Goal: Information Seeking & Learning: Learn about a topic

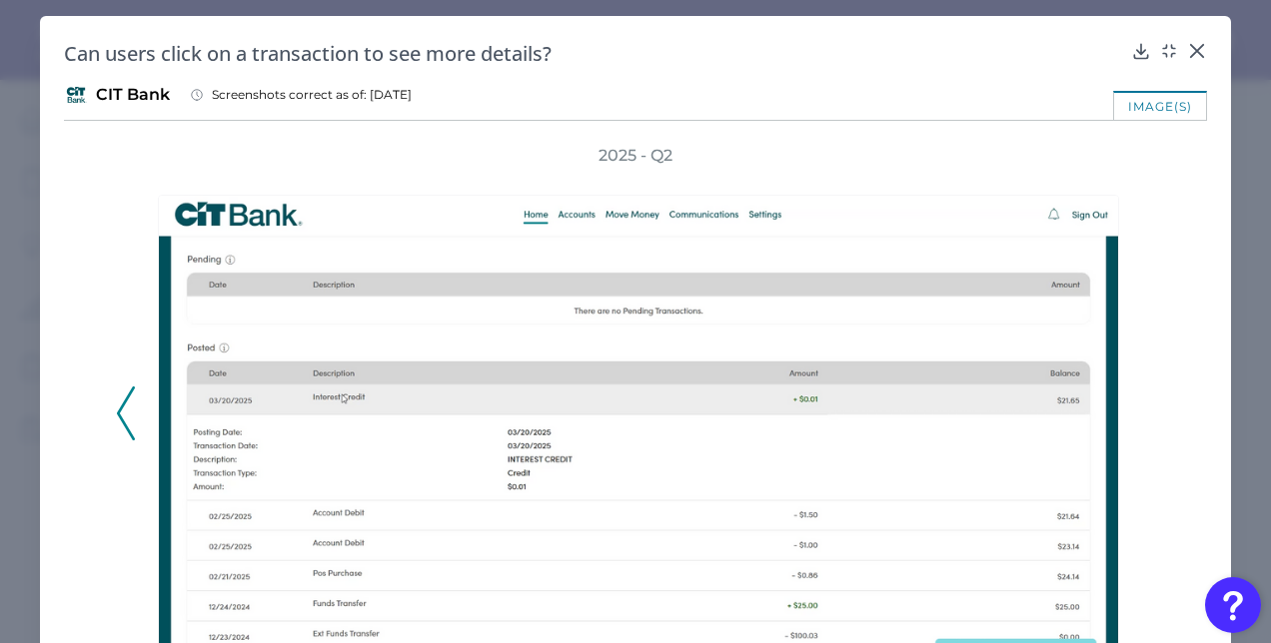
scroll to position [415, 0]
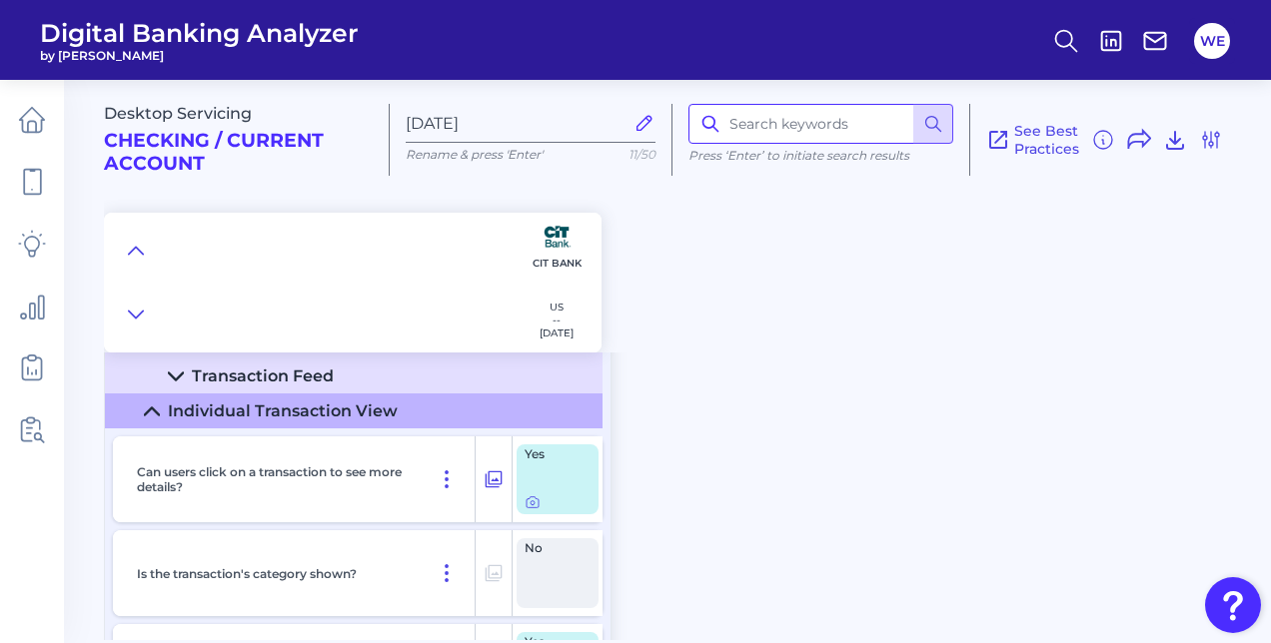
click at [825, 135] on input at bounding box center [820, 124] width 265 height 40
type input "log in"
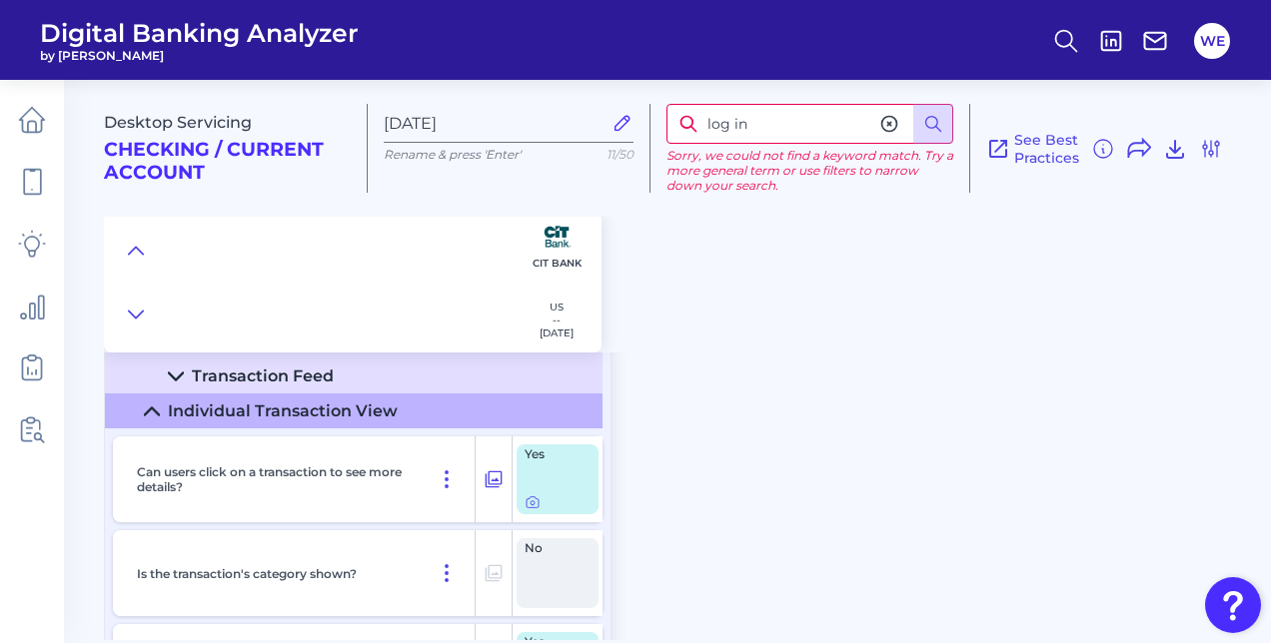
scroll to position [0, 0]
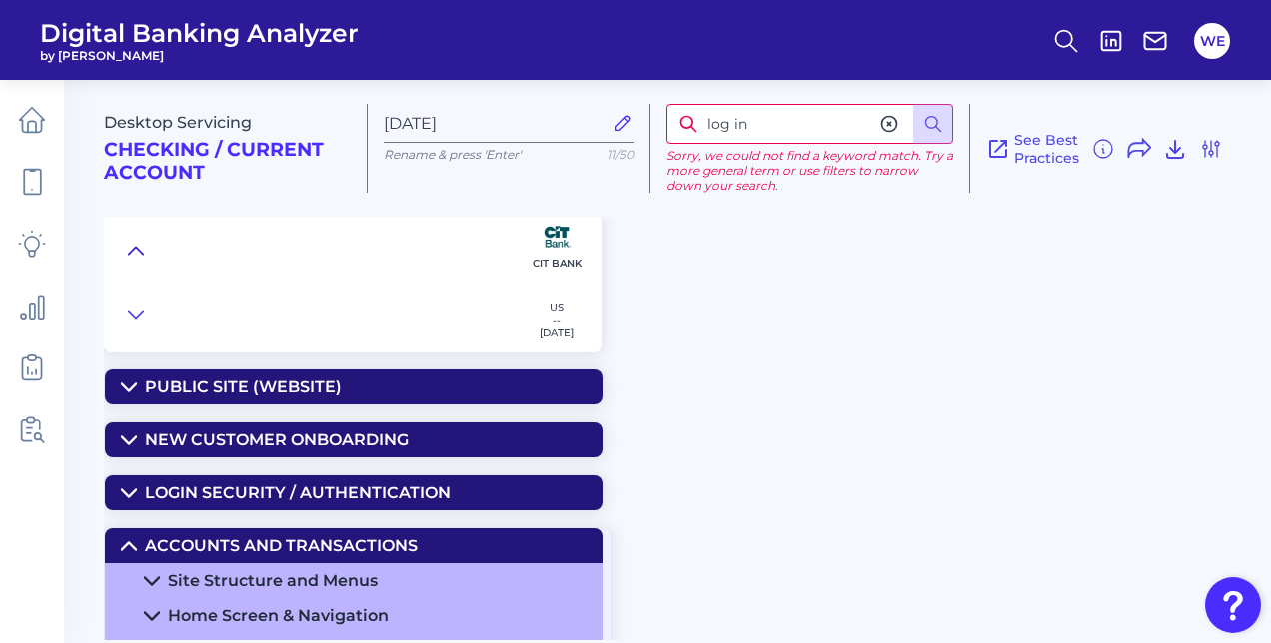
click at [131, 254] on icon at bounding box center [136, 251] width 16 height 20
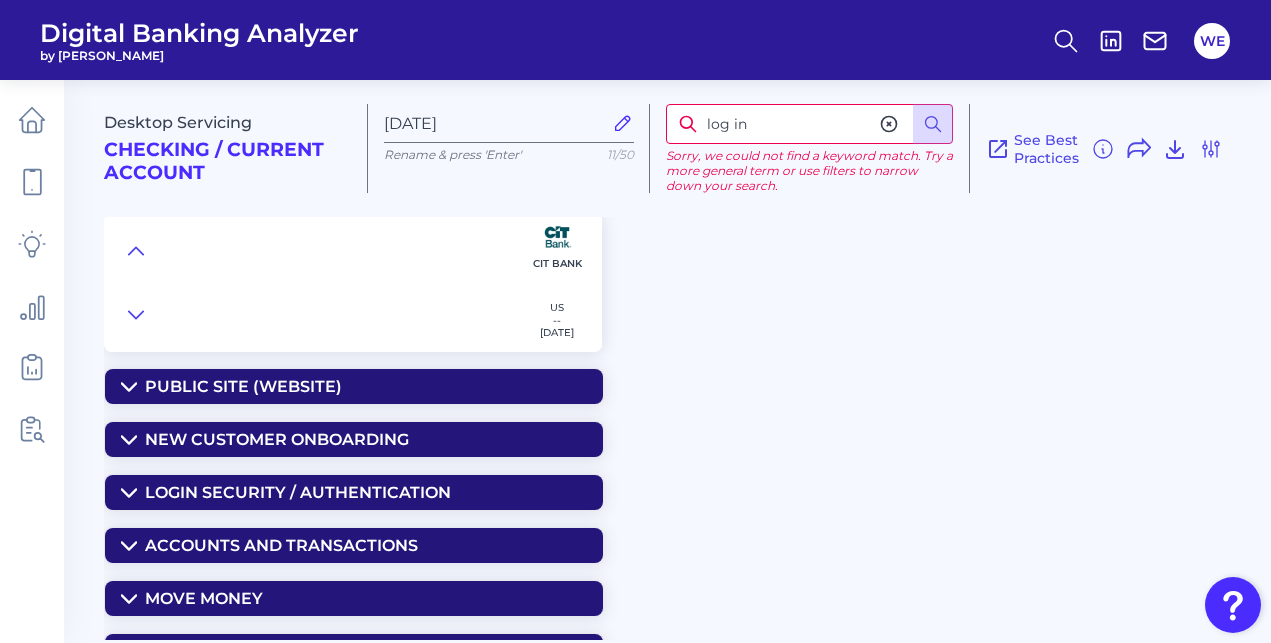
click at [255, 480] on summary "Login Security / Authentication" at bounding box center [354, 493] width 498 height 35
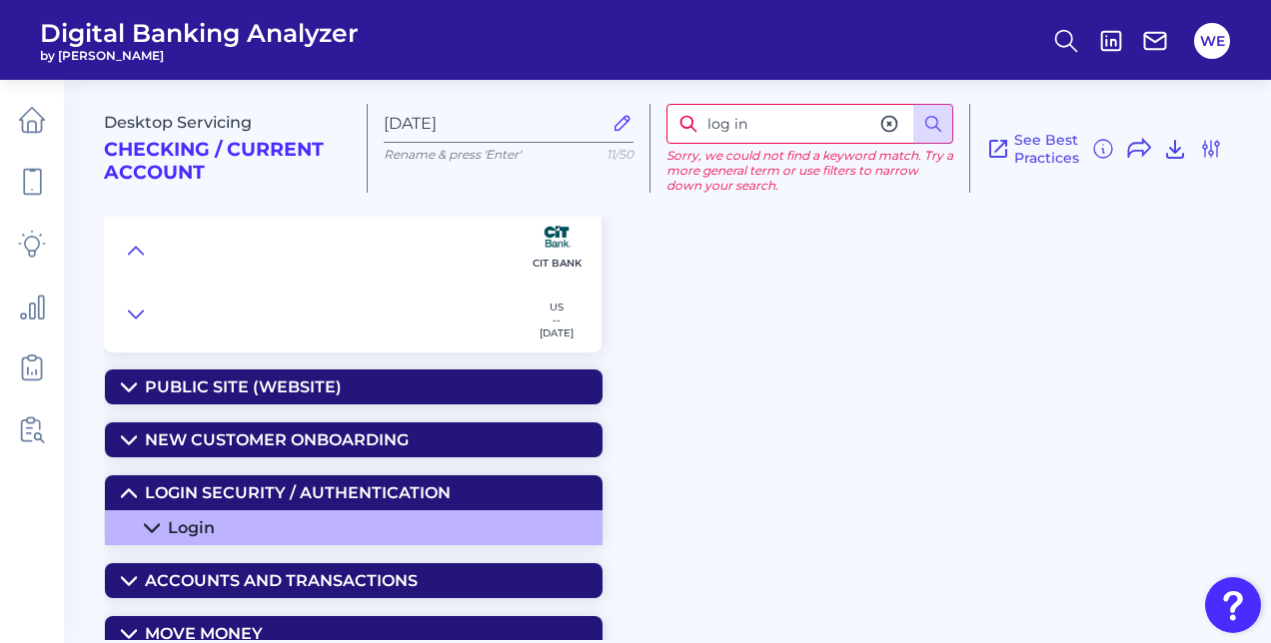
click at [228, 520] on summary "Login" at bounding box center [354, 528] width 498 height 35
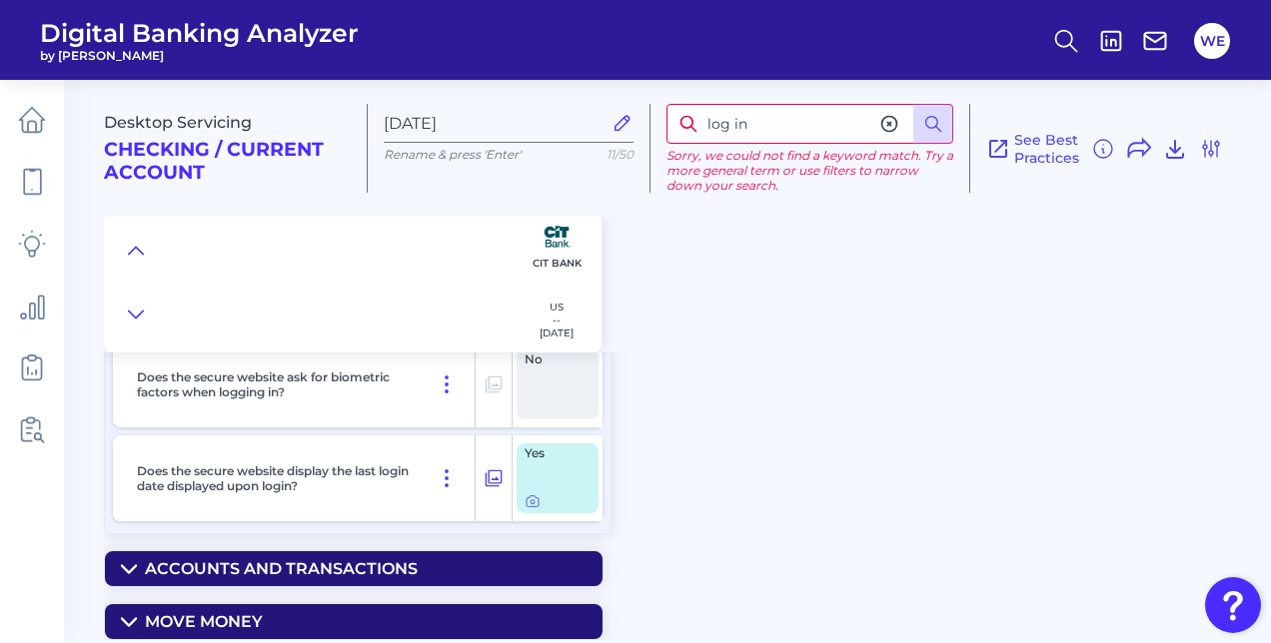
scroll to position [699, 0]
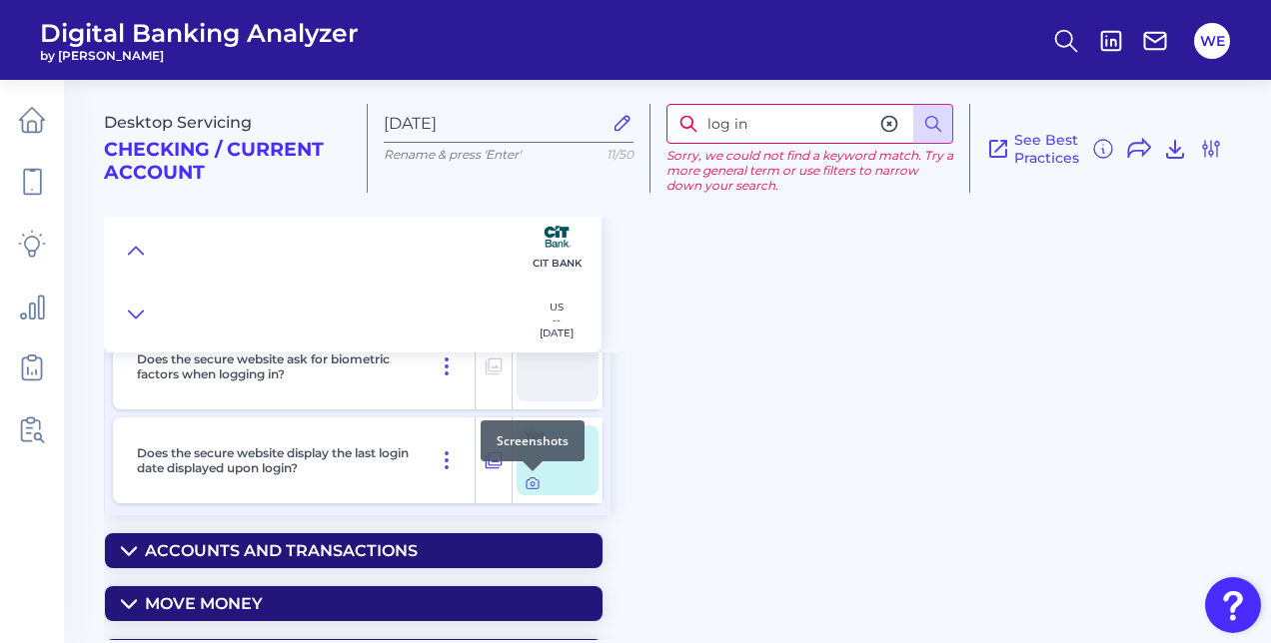
click at [530, 478] on div at bounding box center [533, 472] width 20 height 20
click at [531, 486] on icon at bounding box center [533, 484] width 16 height 16
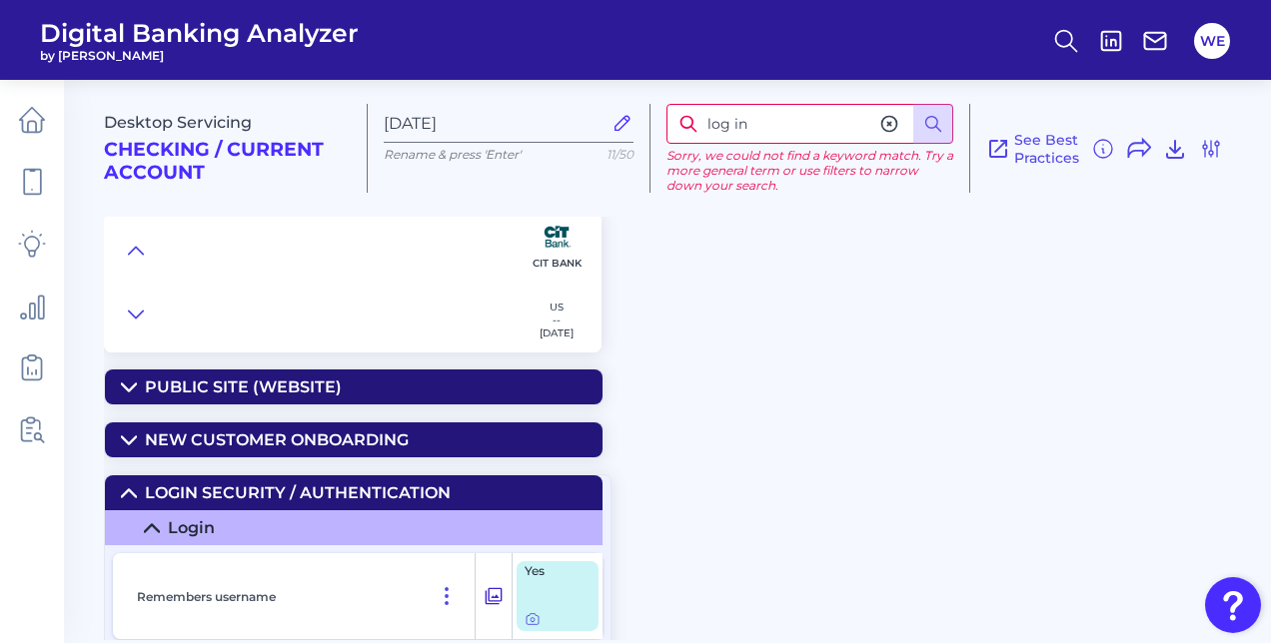
scroll to position [70, 0]
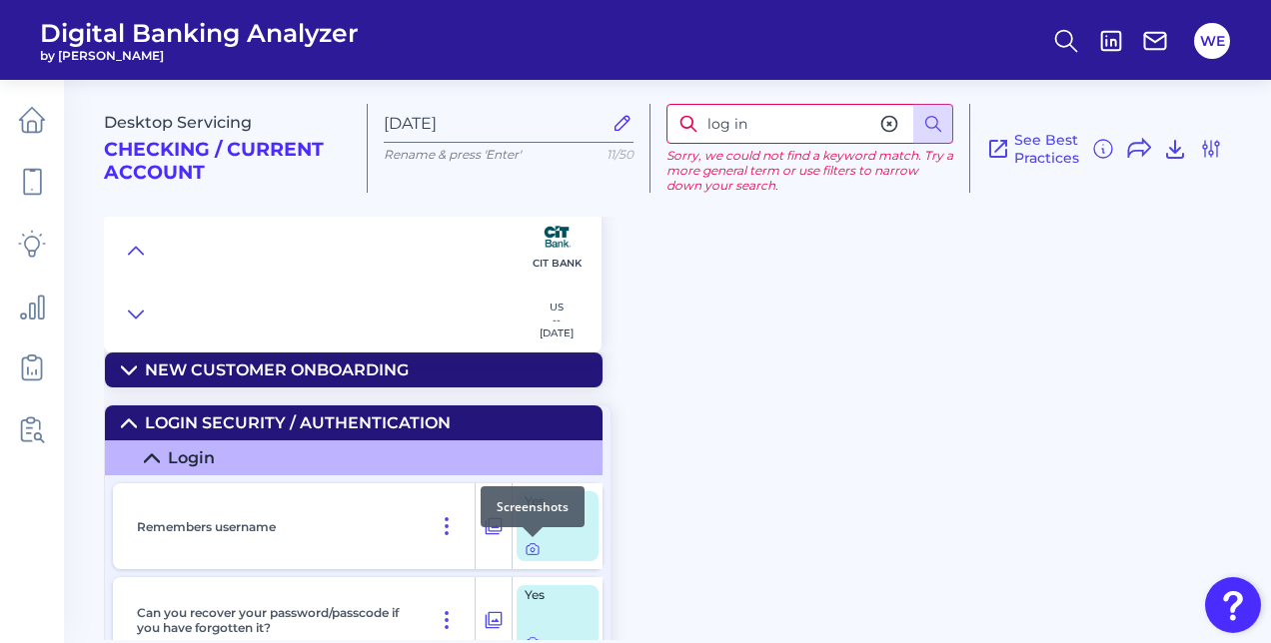
click at [536, 548] on icon at bounding box center [533, 550] width 16 height 16
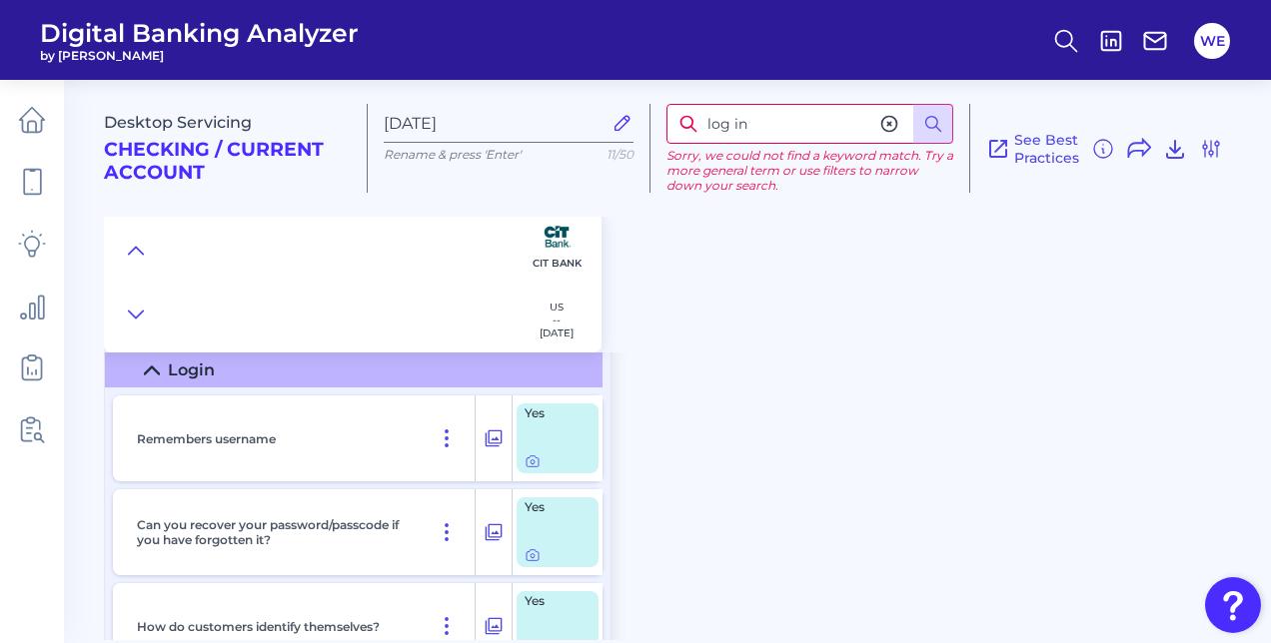
scroll to position [160, 0]
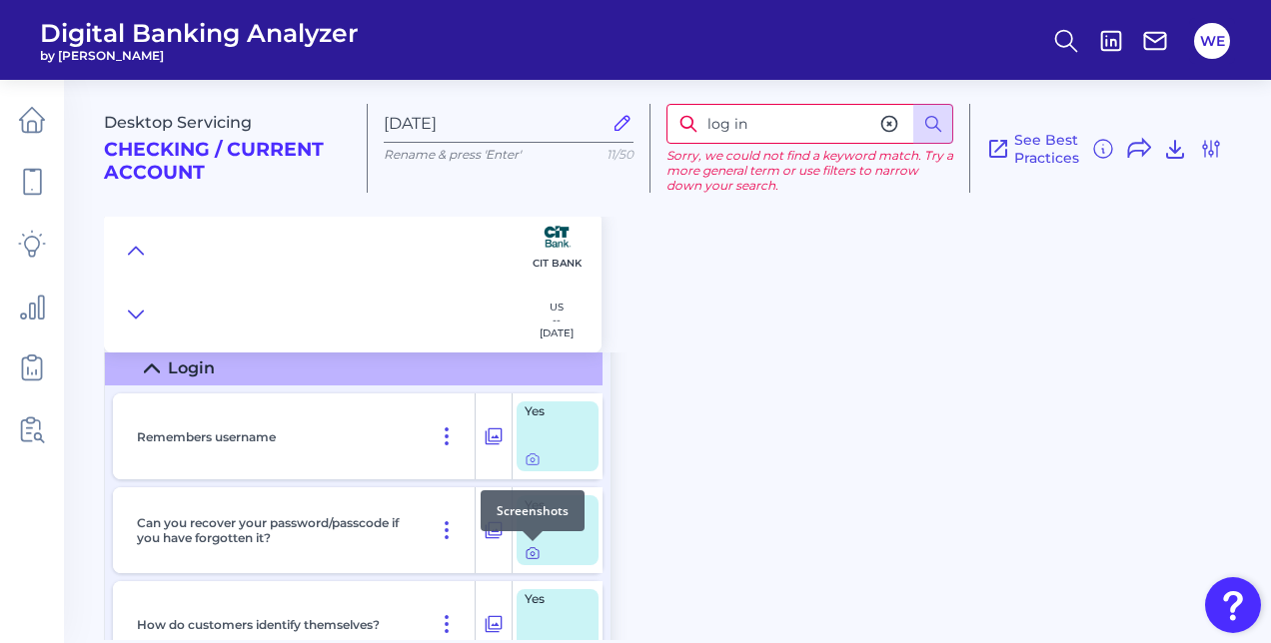
click at [530, 552] on icon at bounding box center [533, 554] width 16 height 16
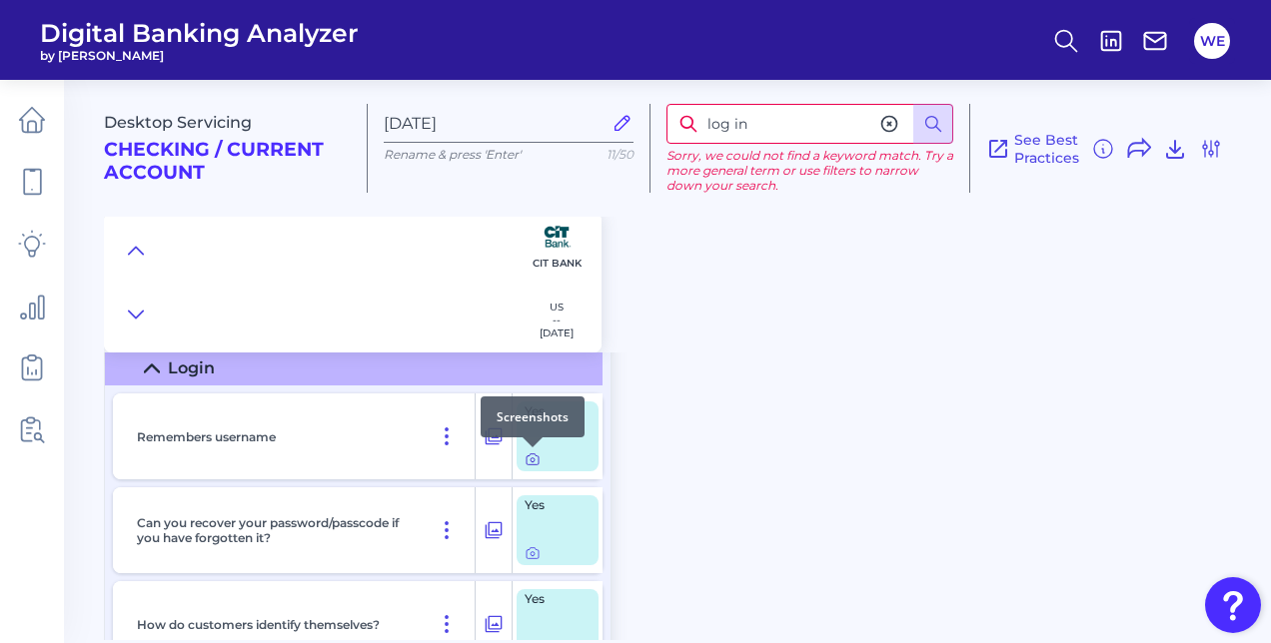
click at [534, 459] on icon at bounding box center [533, 461] width 4 height 4
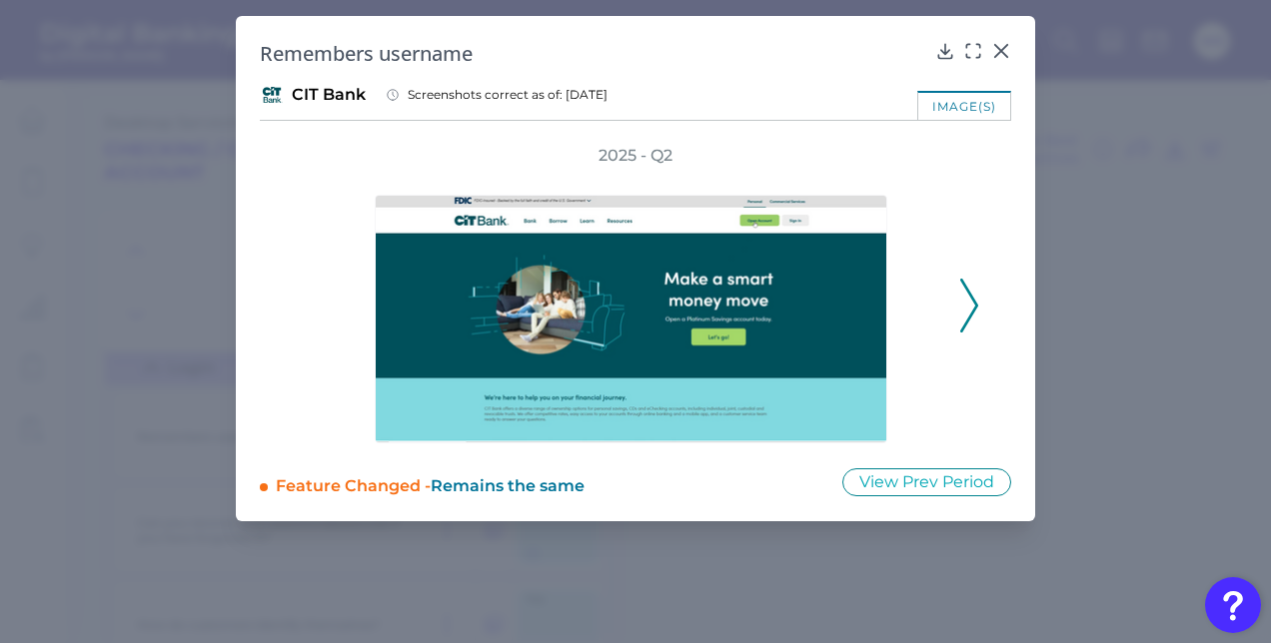
click at [975, 321] on icon at bounding box center [969, 306] width 18 height 54
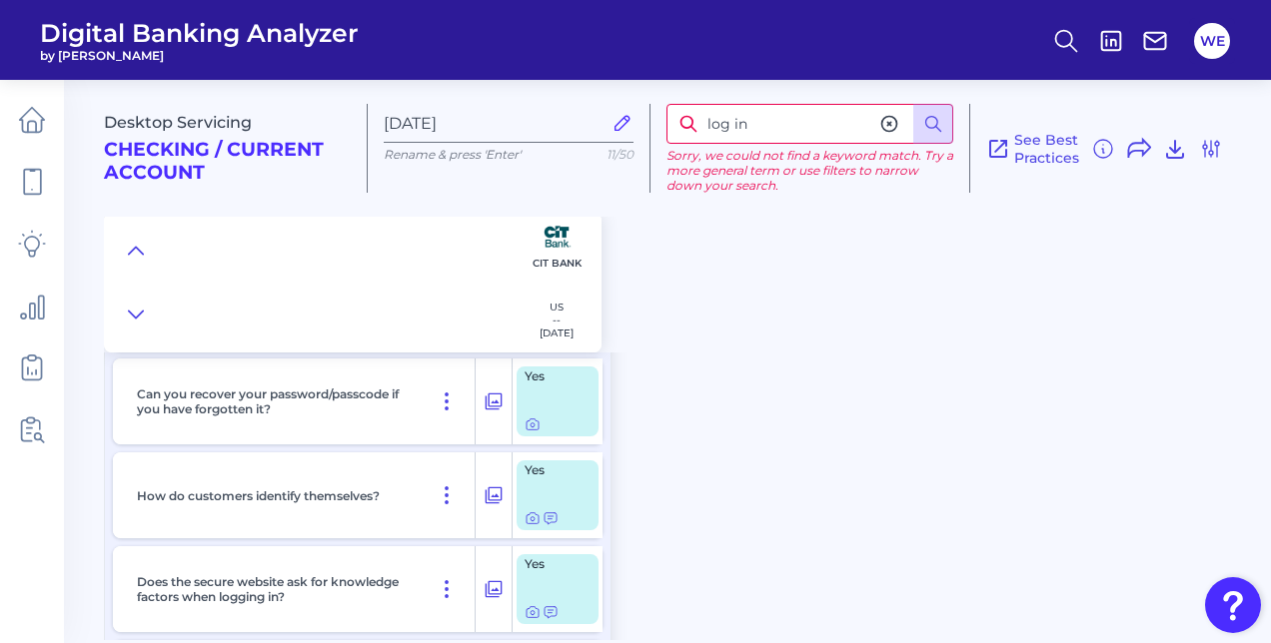
scroll to position [290, 0]
click at [532, 517] on icon at bounding box center [533, 519] width 4 height 4
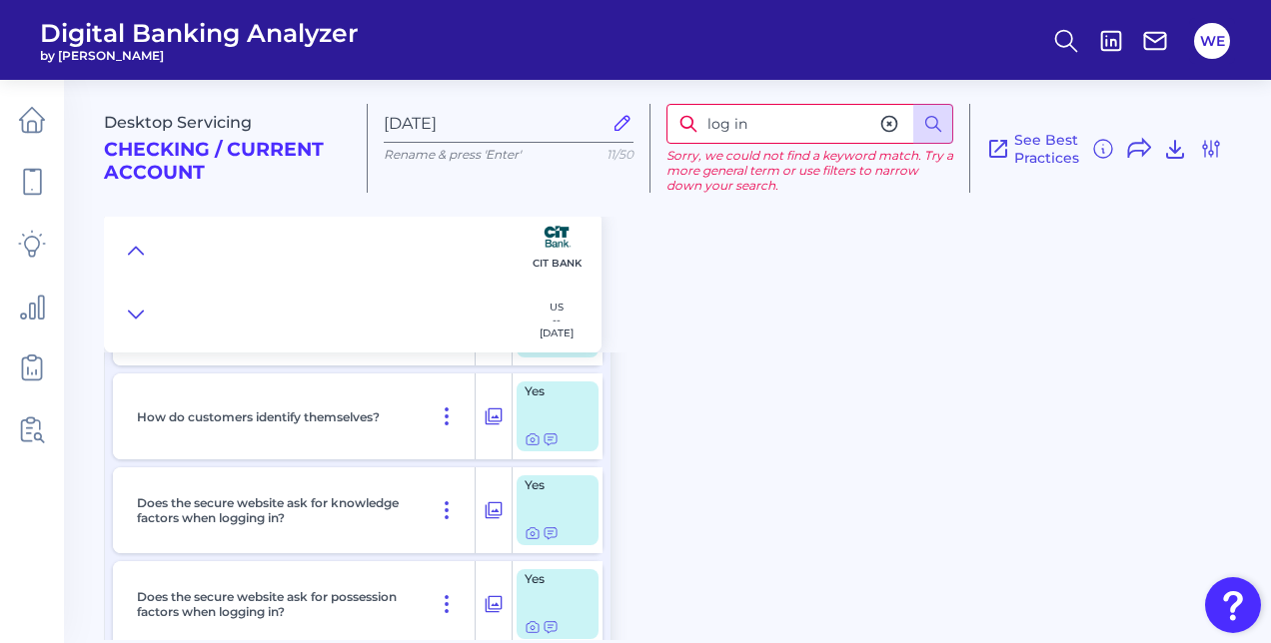
scroll to position [368, 0]
click at [533, 627] on icon at bounding box center [533, 629] width 4 height 4
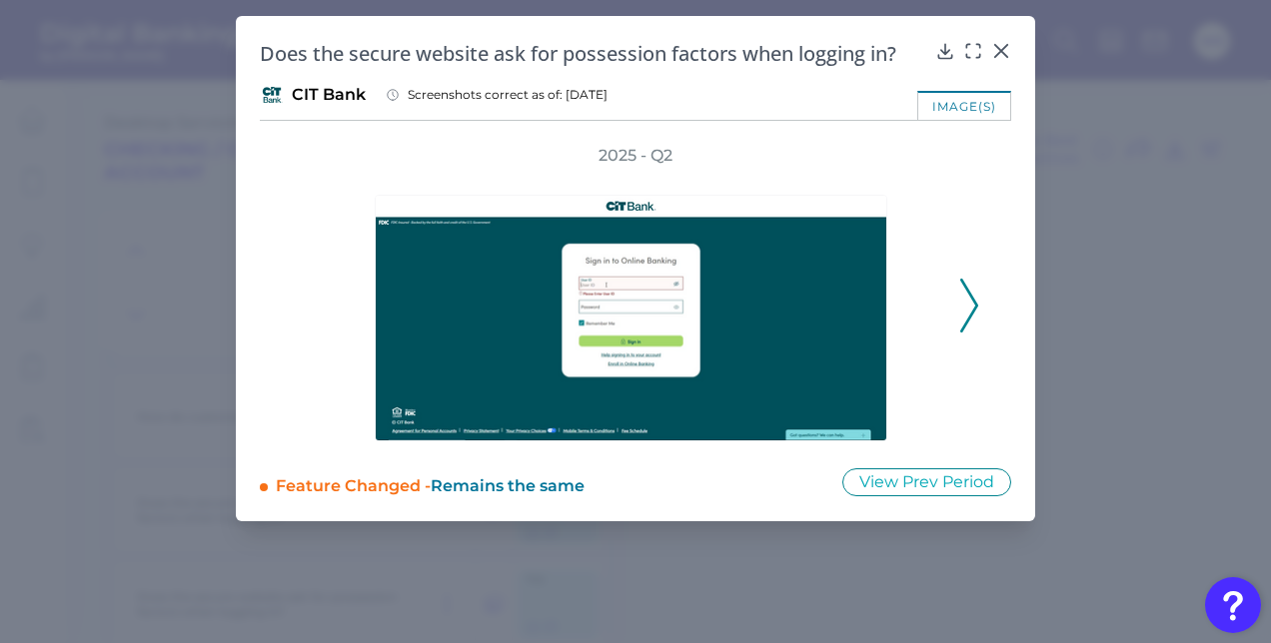
click at [964, 298] on icon at bounding box center [969, 306] width 18 height 54
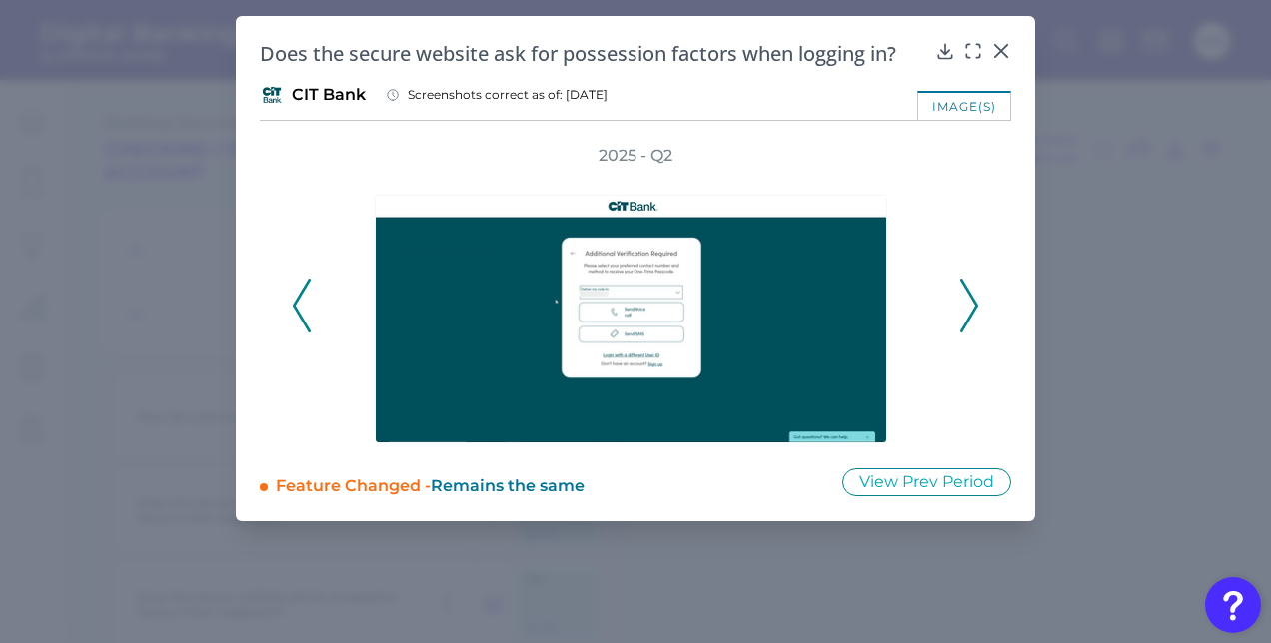
click at [981, 300] on div "2025 - Q2" at bounding box center [635, 294] width 751 height 299
click at [964, 312] on icon at bounding box center [969, 306] width 18 height 54
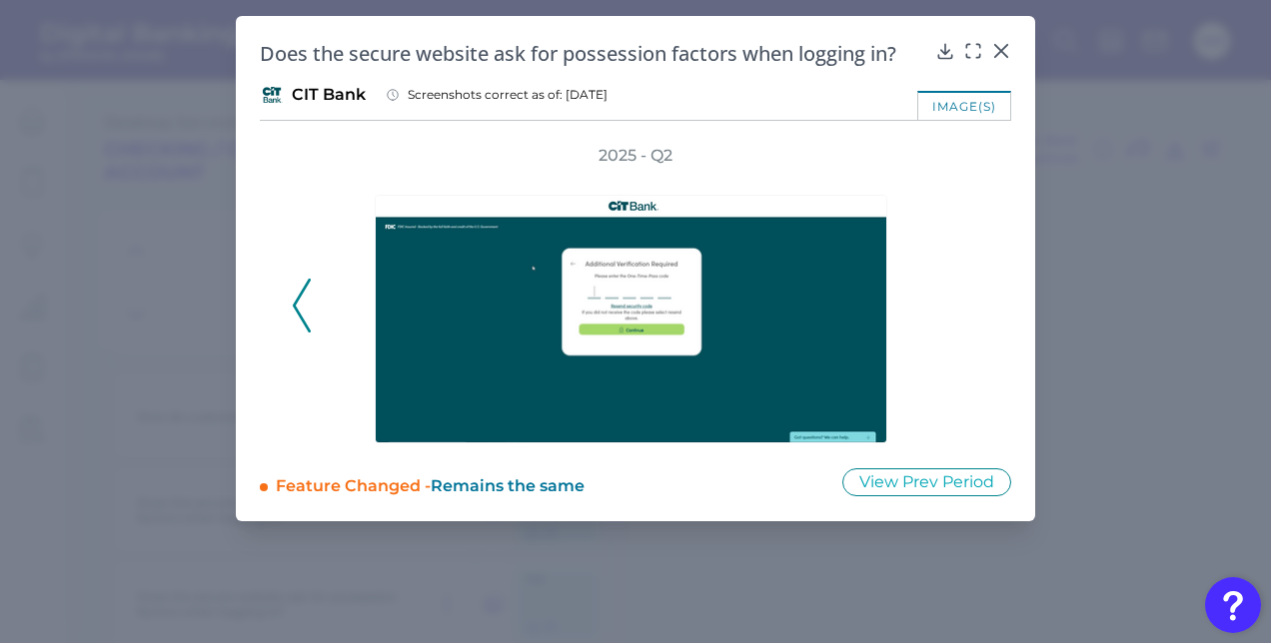
click at [286, 318] on div "2025 - Q2" at bounding box center [635, 294] width 751 height 299
click at [306, 317] on icon at bounding box center [302, 306] width 18 height 54
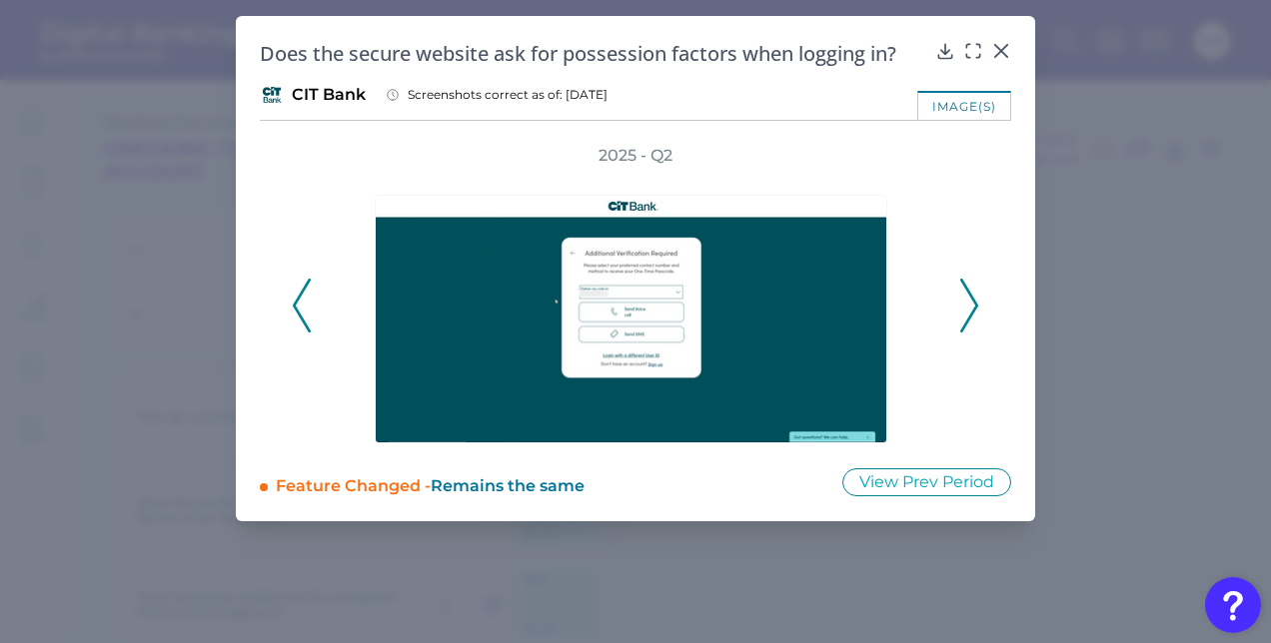
click at [306, 317] on icon at bounding box center [302, 306] width 18 height 54
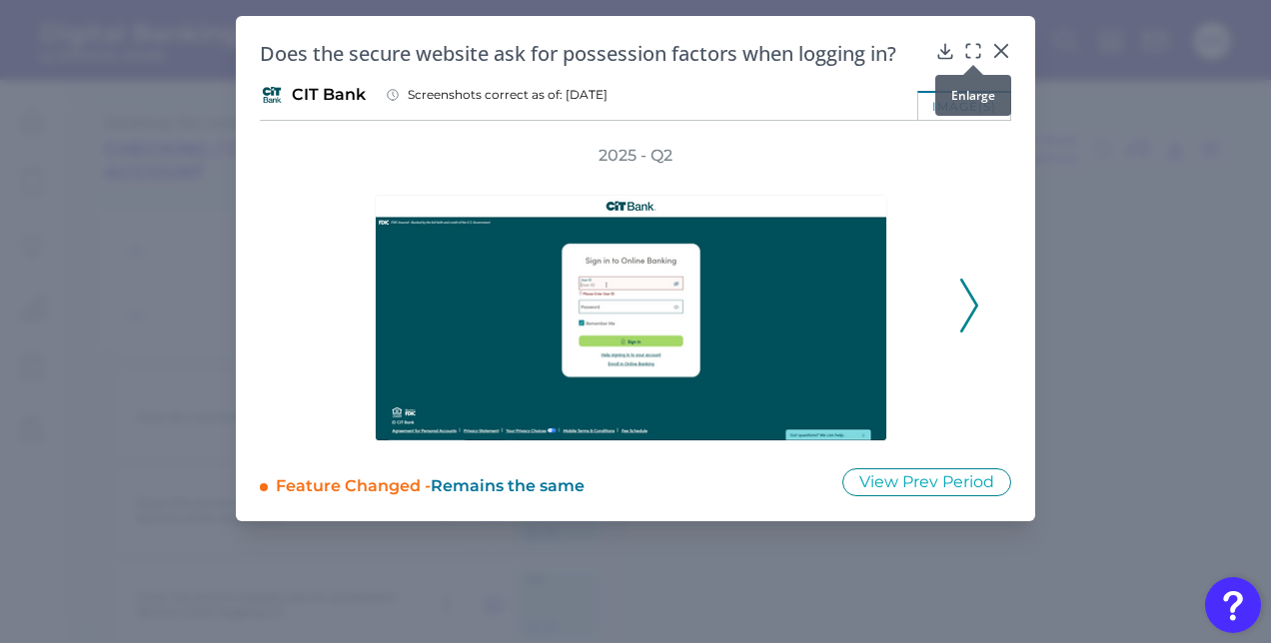
click at [985, 40] on div "Does the secure website ask for possession factors when logging in?" at bounding box center [635, 53] width 751 height 27
click at [973, 53] on icon at bounding box center [973, 51] width 20 height 20
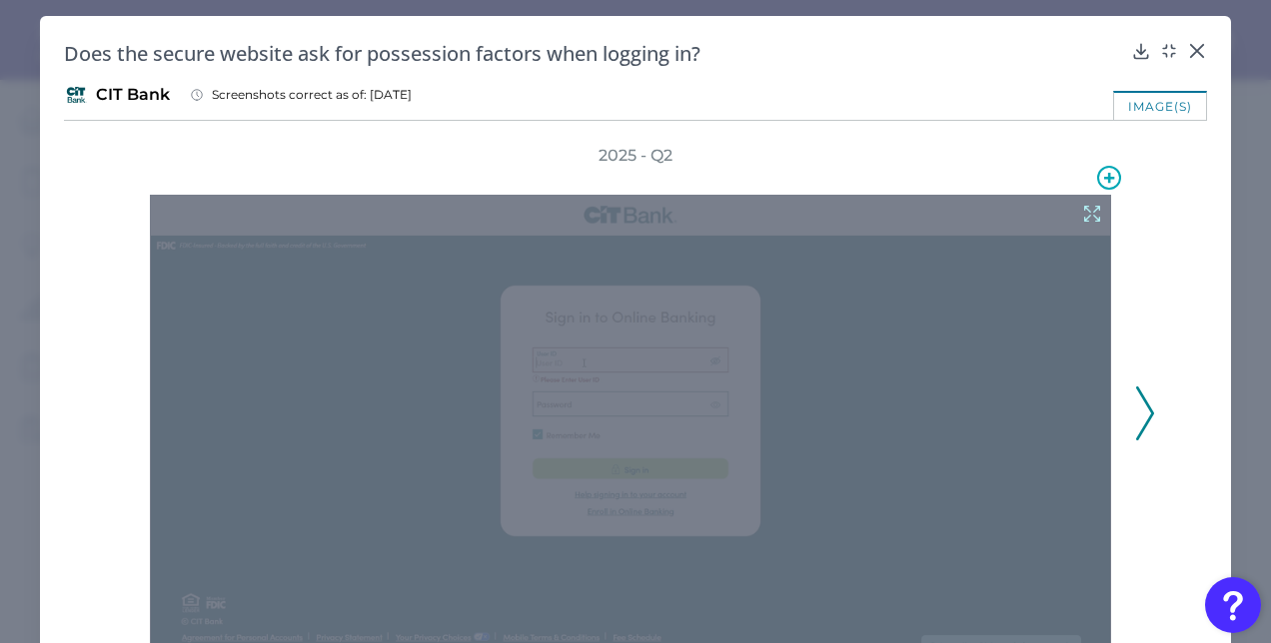
click at [1092, 208] on icon at bounding box center [1092, 214] width 22 height 22
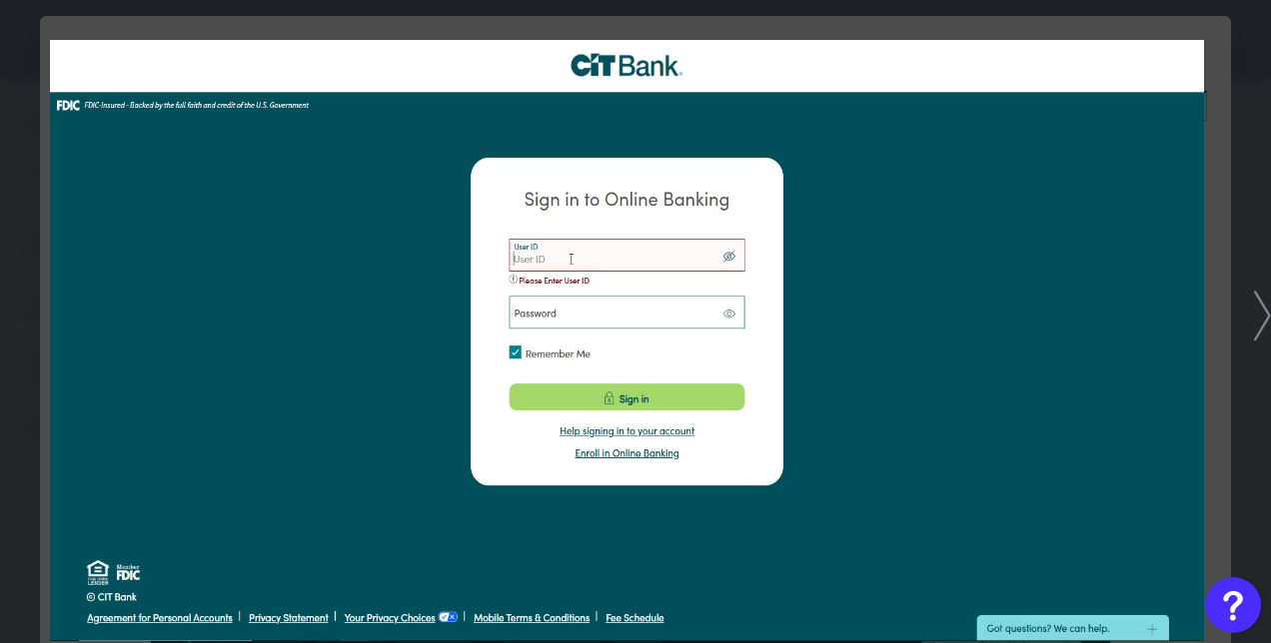
click at [1237, 141] on div at bounding box center [635, 321] width 1271 height 643
